Goal: Find specific page/section: Find specific page/section

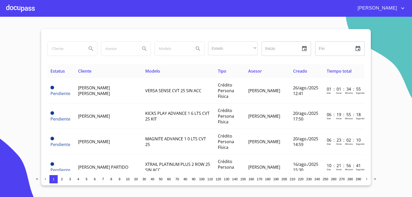
click at [21, 8] on div at bounding box center [20, 8] width 29 height 16
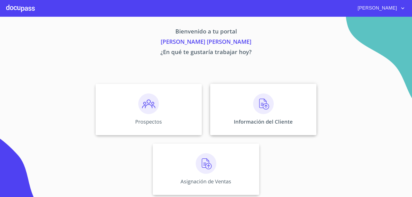
click at [270, 115] on div "Información del Cliente" at bounding box center [263, 110] width 106 height 52
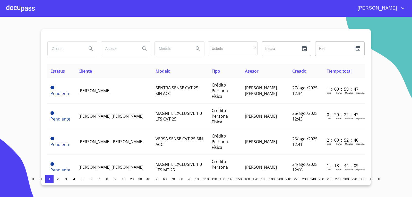
click at [62, 52] on input "search" at bounding box center [65, 49] width 35 height 14
type input "[PERSON_NAME] [PERSON_NAME]"
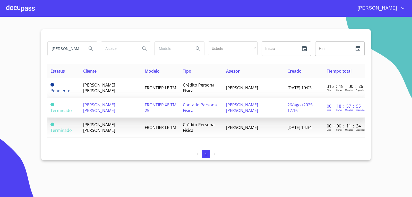
click at [223, 111] on td "Contado Persona Física" at bounding box center [201, 108] width 43 height 20
